Goal: Task Accomplishment & Management: Use online tool/utility

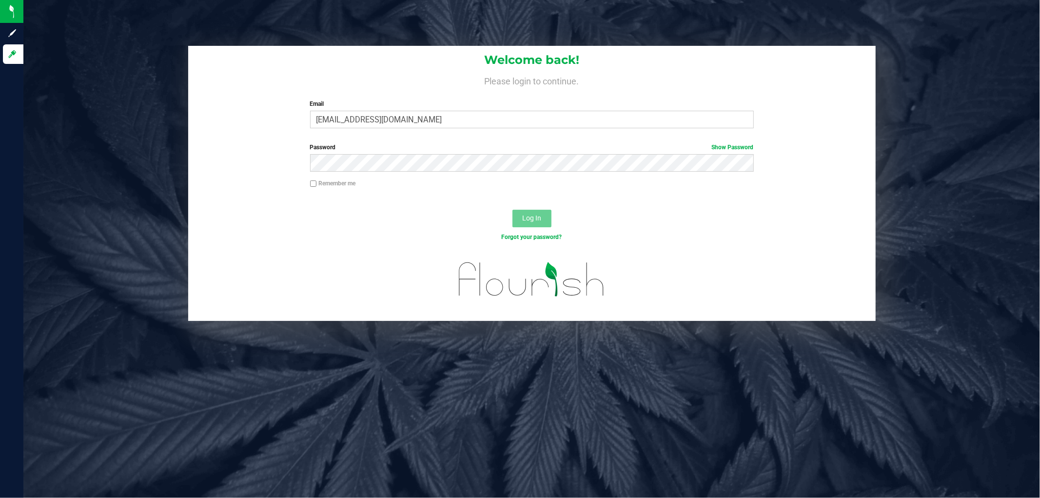
type input "[EMAIL_ADDRESS][DOMAIN_NAME]"
click at [513, 210] on button "Log In" at bounding box center [532, 219] width 39 height 18
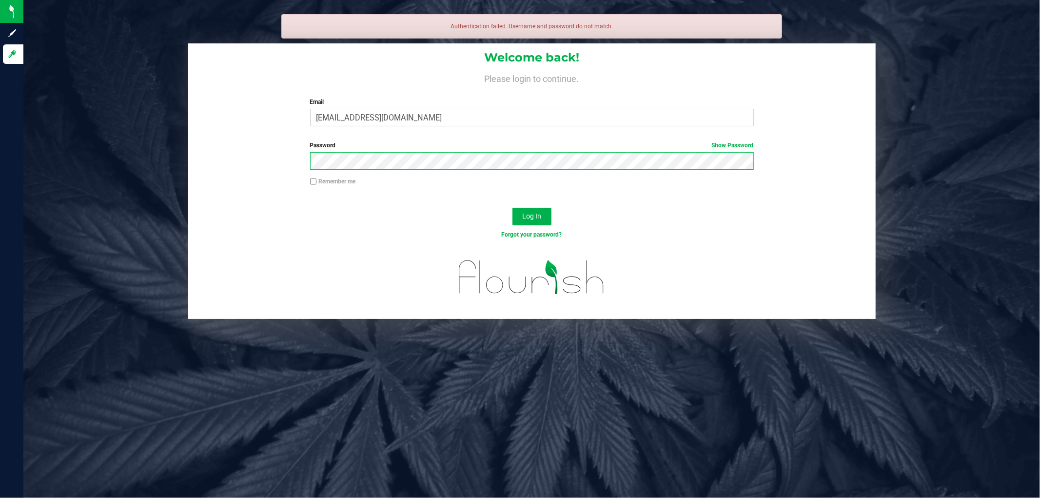
click at [513, 208] on button "Log In" at bounding box center [532, 217] width 39 height 18
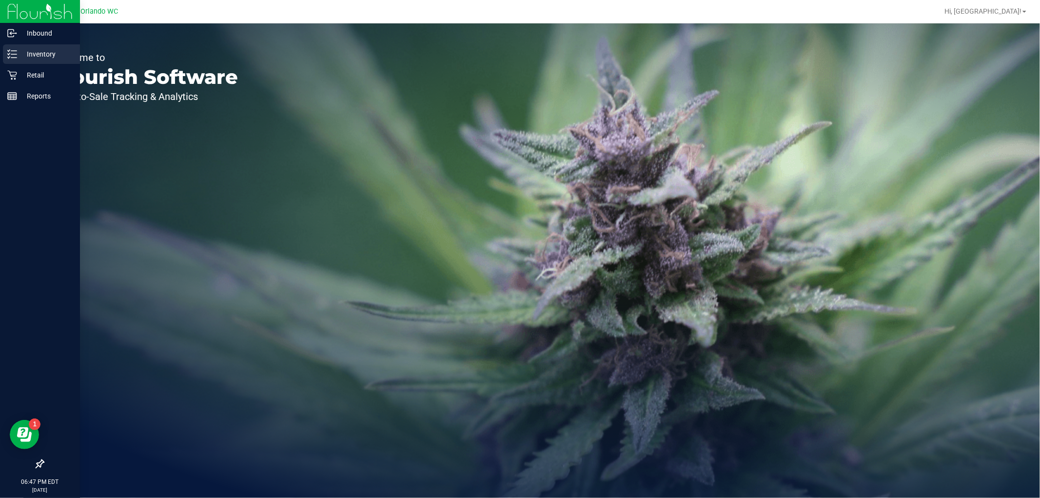
click at [18, 56] on p "Inventory" at bounding box center [46, 54] width 59 height 12
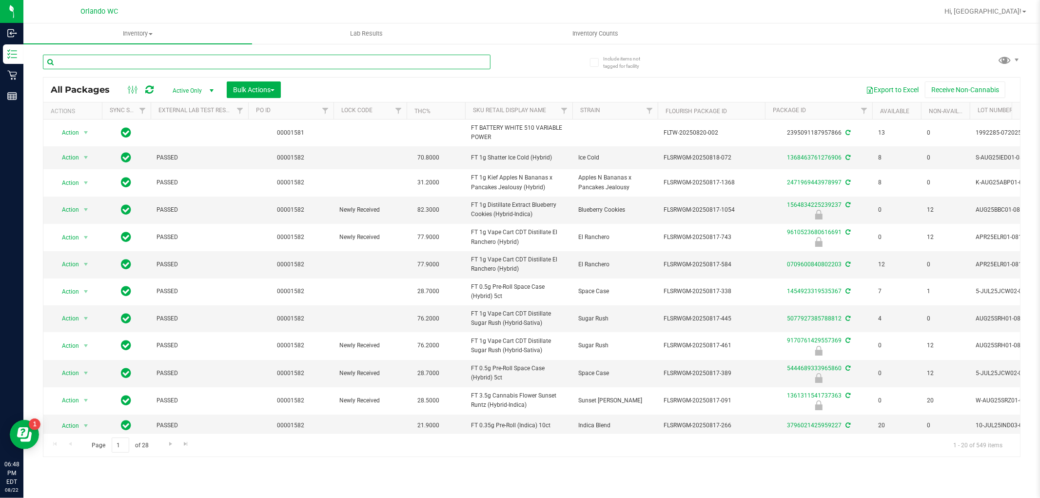
click at [316, 59] on input "text" at bounding box center [267, 62] width 448 height 15
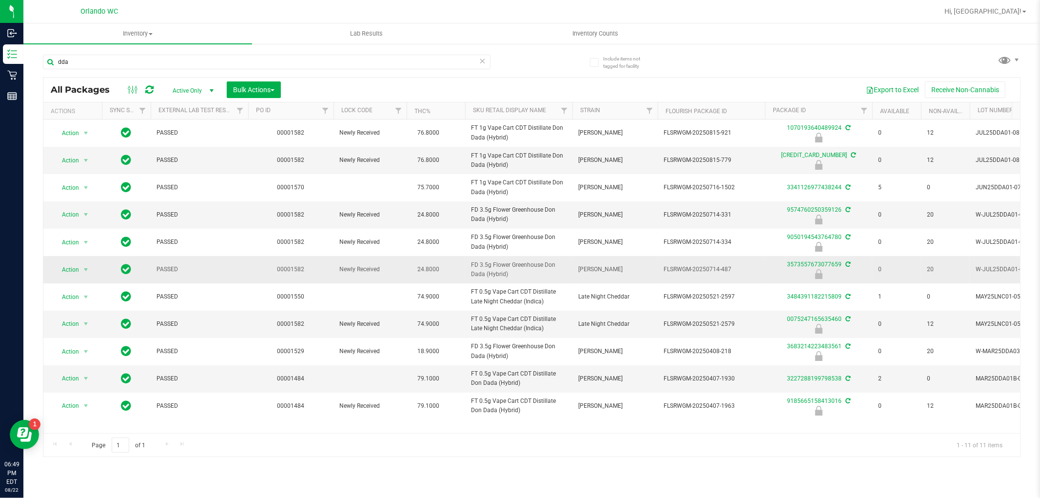
click at [501, 265] on span "FD 3.5g Flower Greenhouse Don Dada (Hybrid)" at bounding box center [519, 269] width 96 height 19
copy tr "FD 3.5g Flower Greenhouse Don Dada (Hybrid)"
click at [309, 66] on input "dda" at bounding box center [267, 62] width 448 height 15
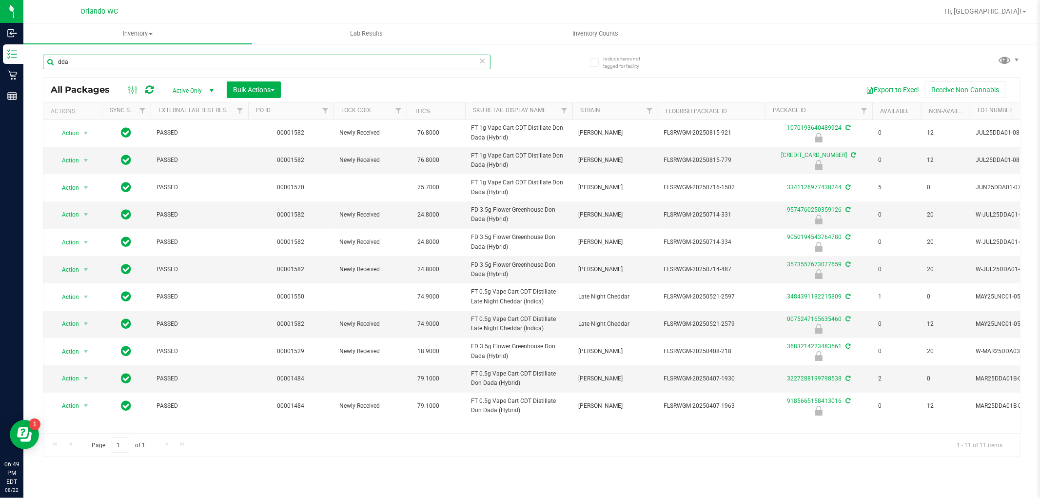
click at [309, 66] on input "dda" at bounding box center [267, 62] width 448 height 15
paste input "FD 3.5g Flower Greenhouse Don Dada (Hybrid)"
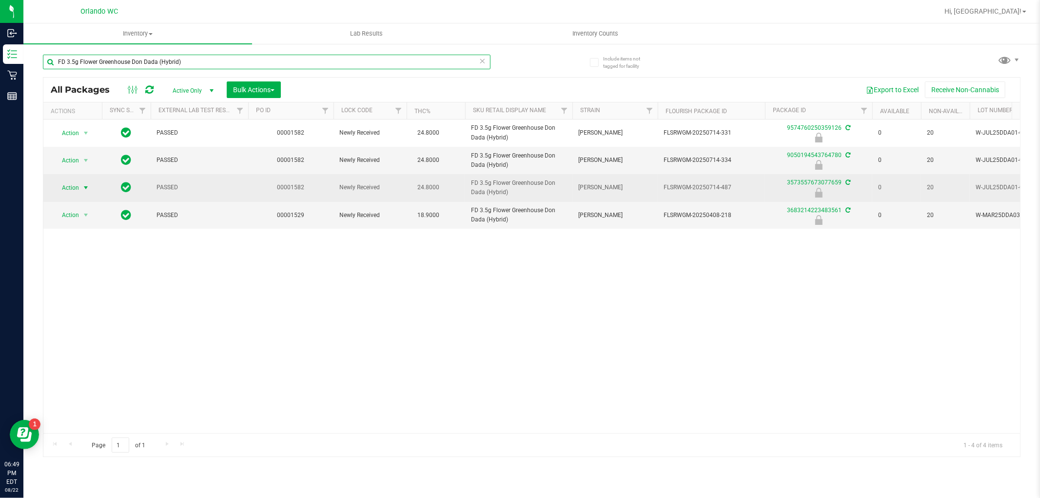
type input "FD 3.5g Flower Greenhouse Don Dada (Hybrid)"
click at [76, 187] on span "Action" at bounding box center [66, 188] width 26 height 14
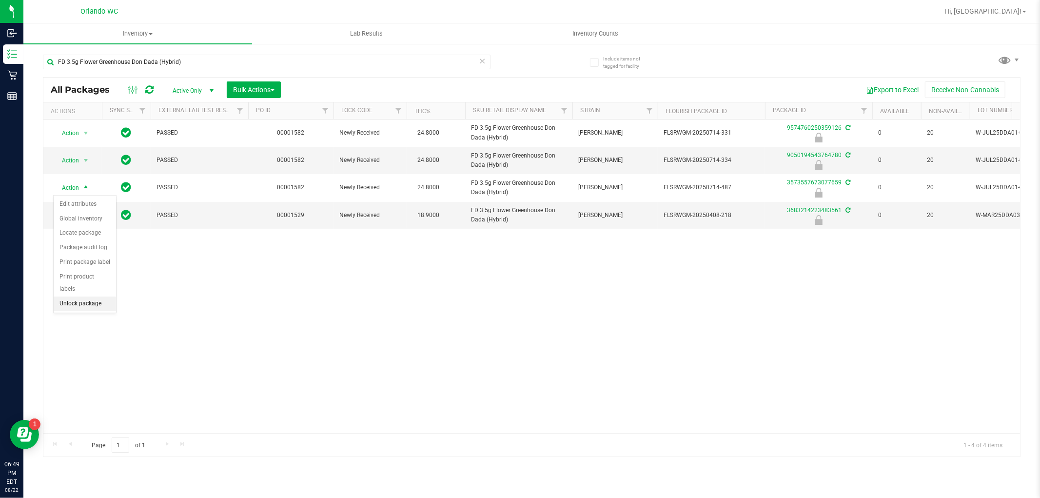
click at [93, 302] on li "Unlock package" at bounding box center [85, 304] width 62 height 15
click at [608, 31] on span "Inventory Counts" at bounding box center [595, 33] width 72 height 9
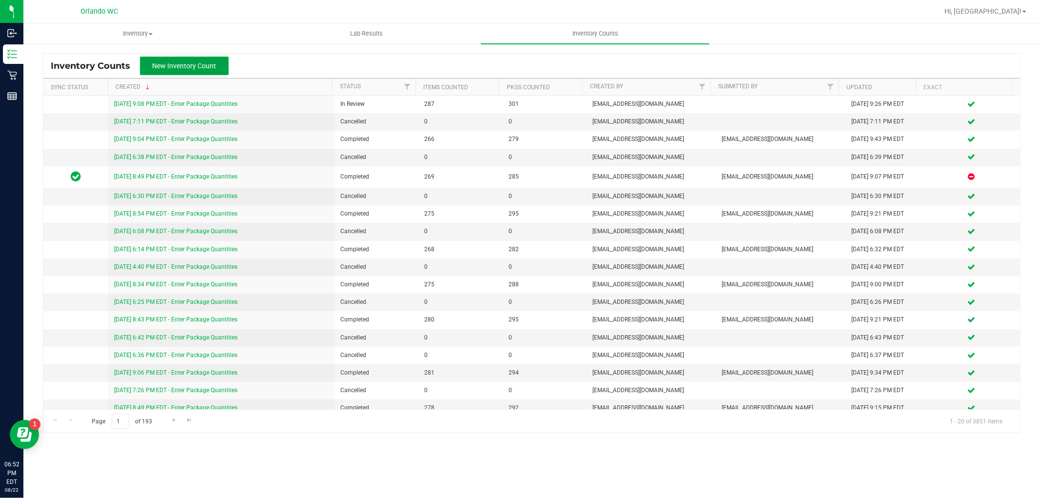
click at [216, 69] on button "New Inventory Count" at bounding box center [184, 66] width 89 height 19
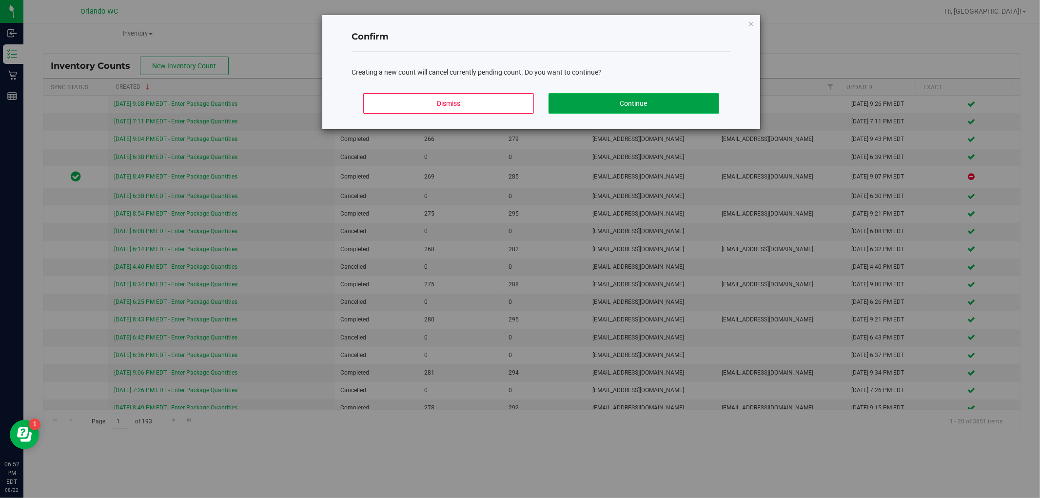
click at [581, 105] on button "Continue" at bounding box center [634, 103] width 171 height 20
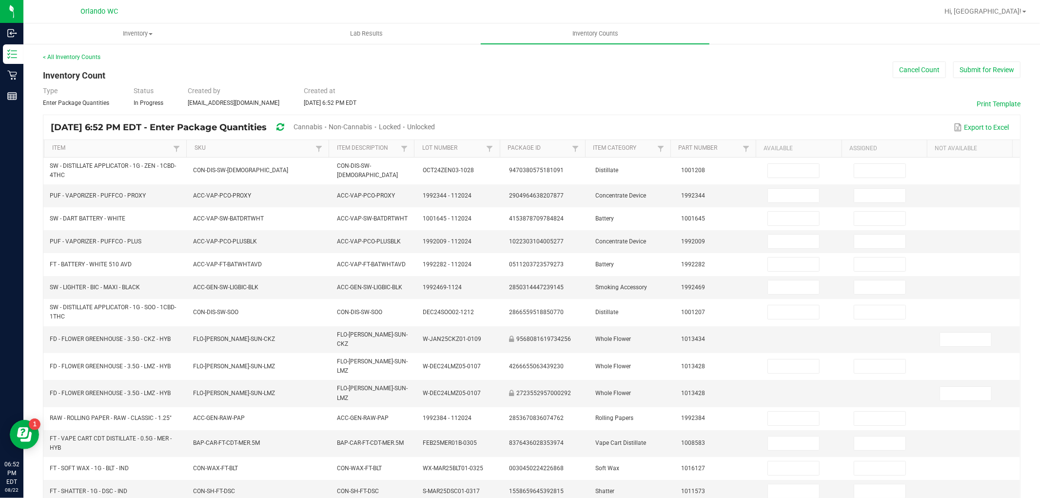
click at [322, 125] on span "Cannabis" at bounding box center [308, 127] width 29 height 8
click at [436, 128] on span "Unlocked" at bounding box center [422, 127] width 28 height 8
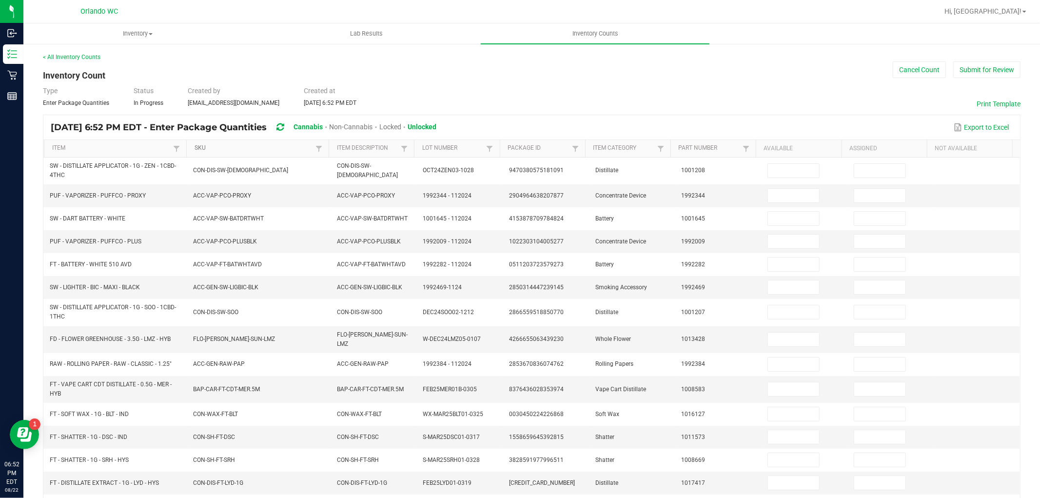
click at [285, 149] on link "SKU" at bounding box center [254, 148] width 119 height 8
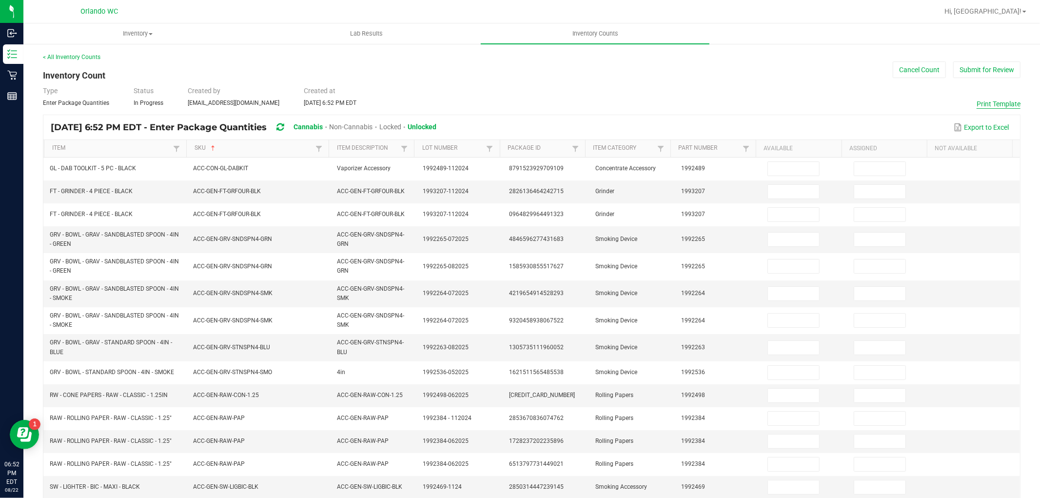
click at [991, 103] on button "Print Template" at bounding box center [999, 104] width 44 height 10
click at [893, 70] on button "Cancel Count" at bounding box center [919, 69] width 53 height 17
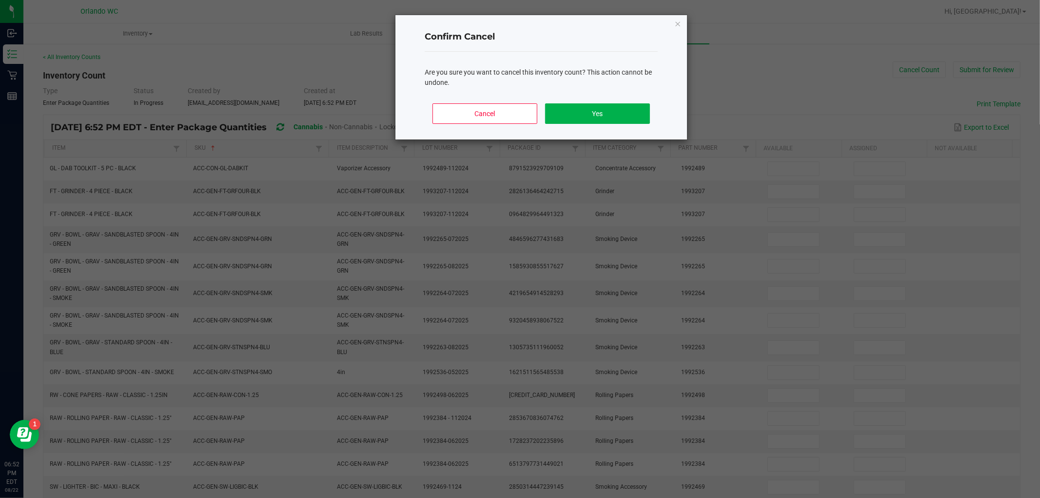
click at [655, 113] on div "Cancel Yes" at bounding box center [541, 118] width 233 height 44
click at [628, 111] on button "Yes" at bounding box center [597, 113] width 105 height 20
